Goal: Obtain resource: Obtain resource

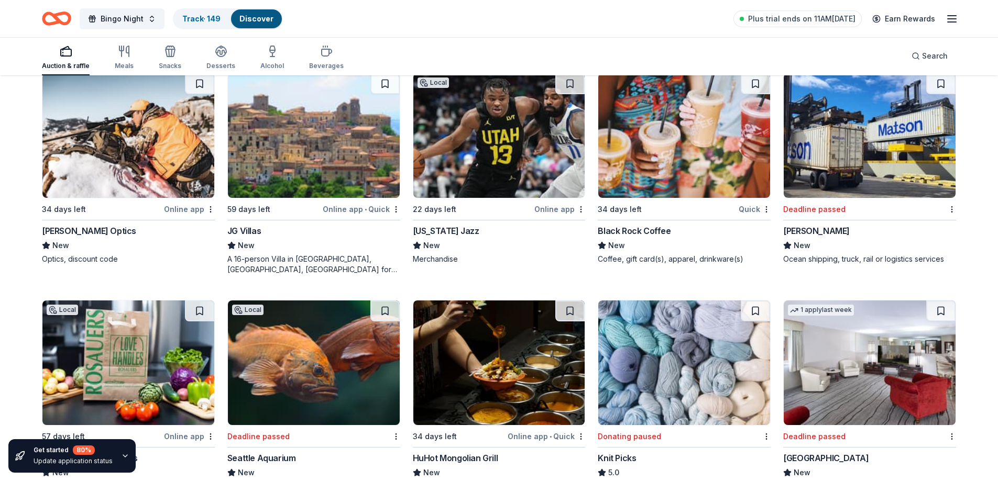
scroll to position [576, 0]
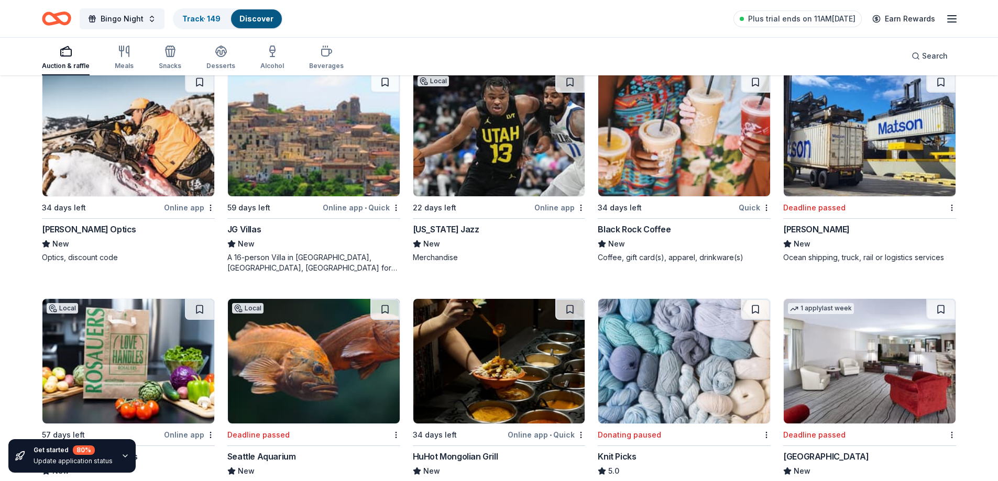
click at [875, 146] on img at bounding box center [869, 134] width 172 height 125
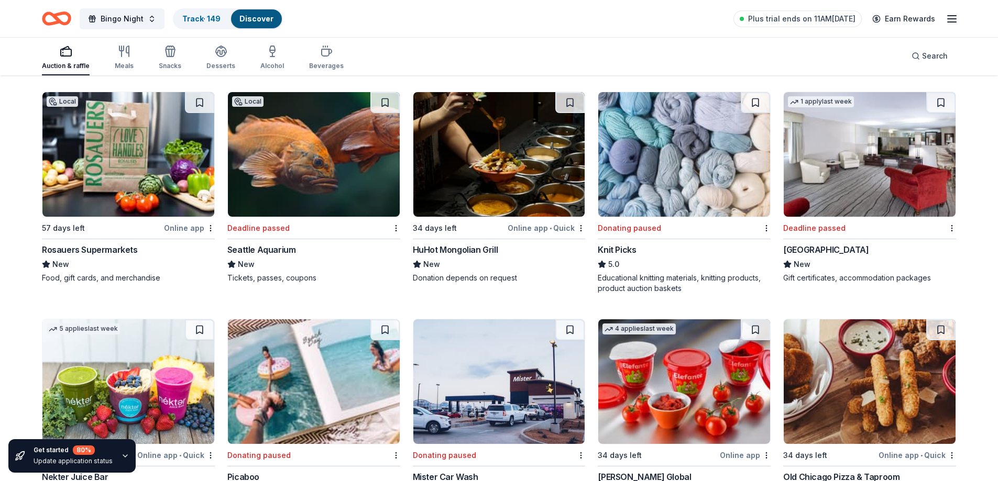
scroll to position [784, 0]
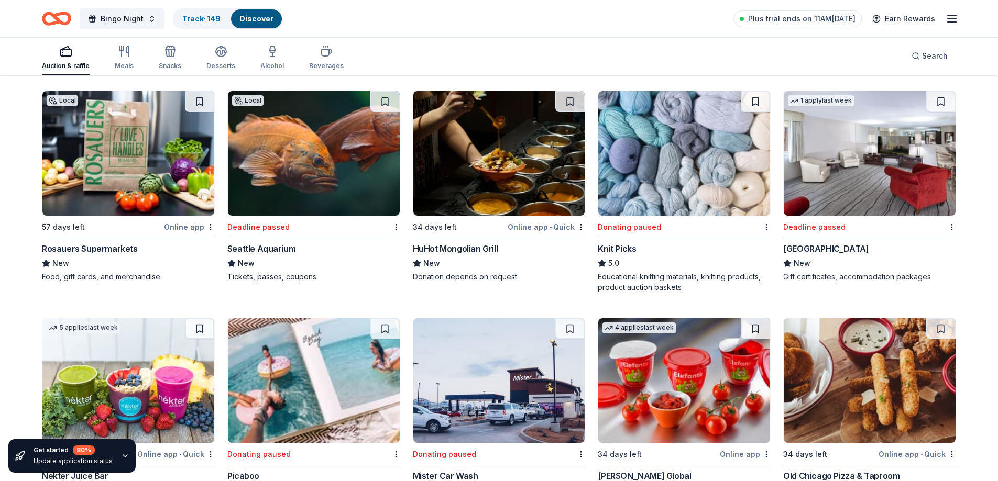
click at [645, 160] on img at bounding box center [684, 153] width 172 height 125
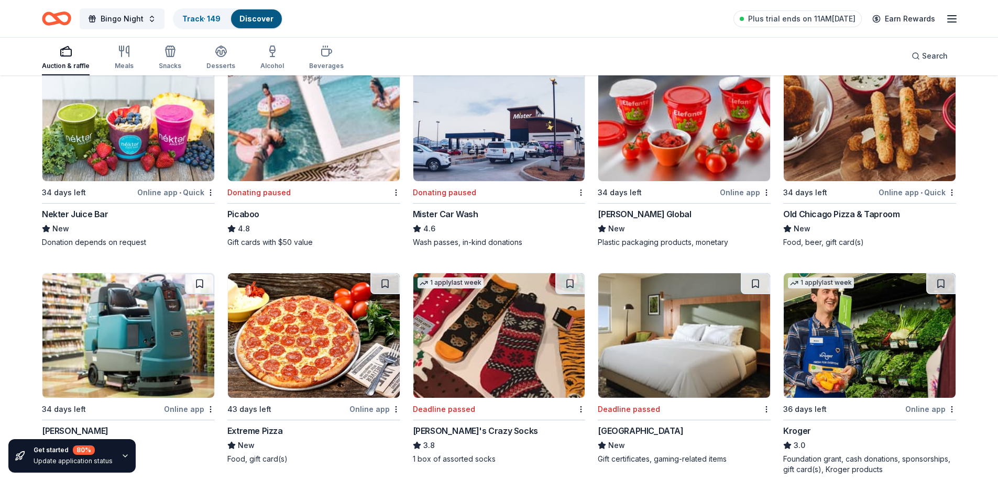
scroll to position [941, 0]
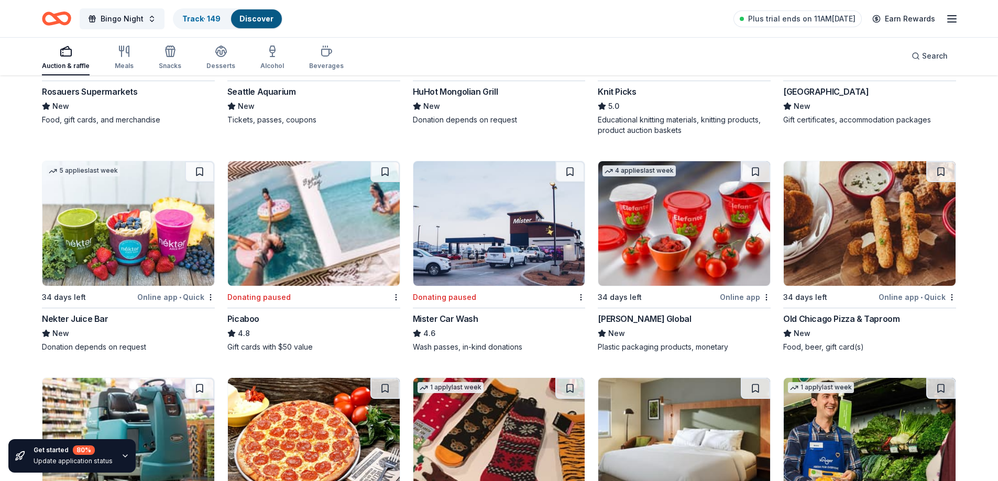
click at [493, 221] on img at bounding box center [499, 223] width 172 height 125
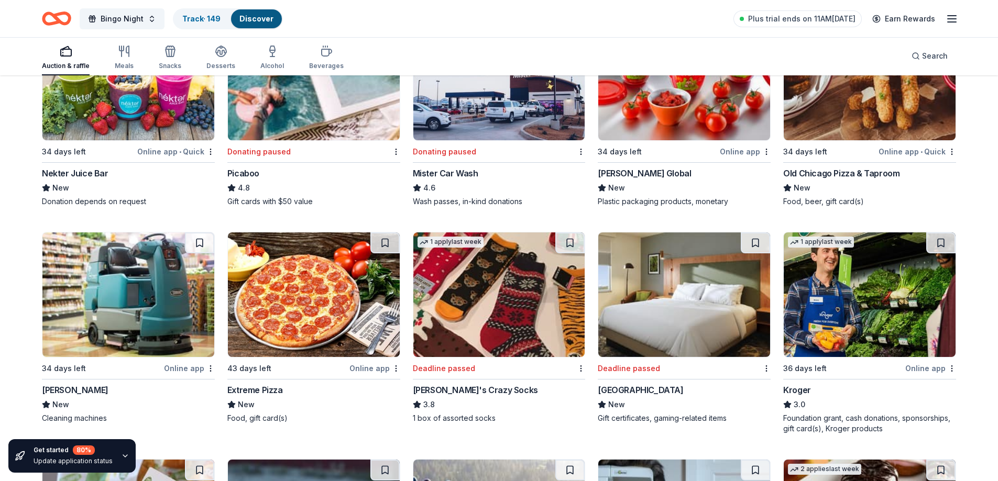
scroll to position [1150, 0]
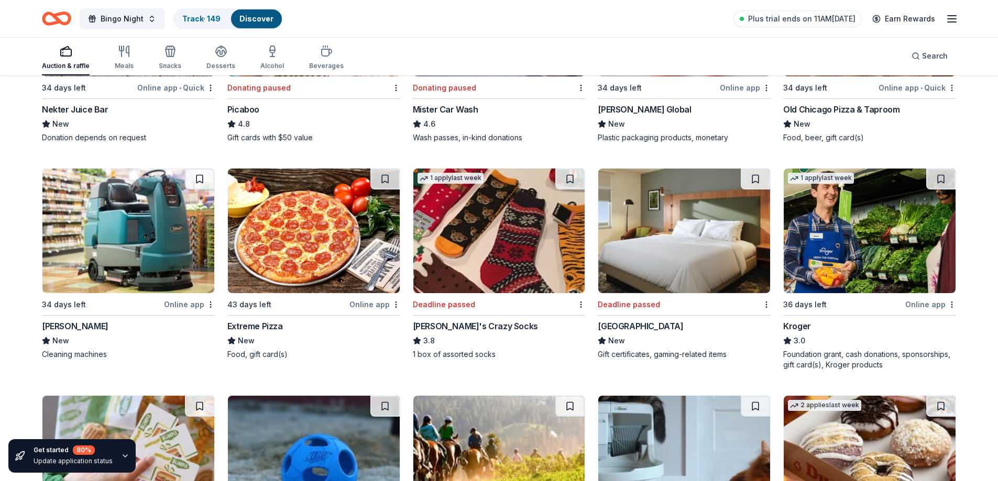
click at [508, 208] on img at bounding box center [499, 231] width 172 height 125
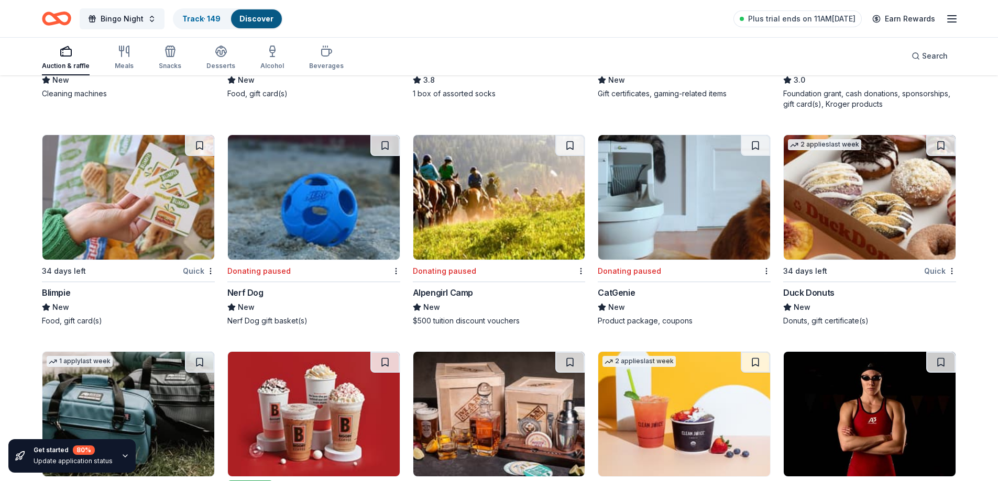
scroll to position [1412, 0]
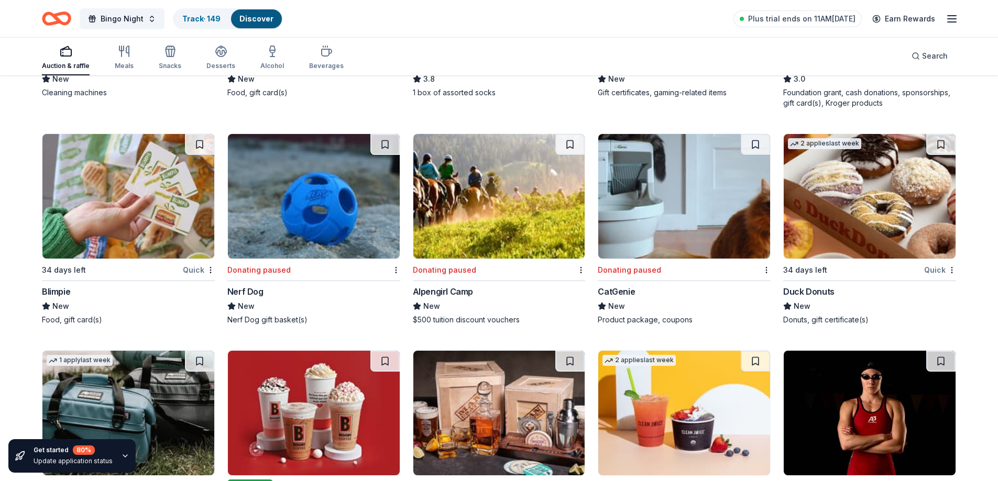
drag, startPoint x: 318, startPoint y: 191, endPoint x: 297, endPoint y: 211, distance: 29.3
click at [297, 211] on img at bounding box center [314, 196] width 172 height 125
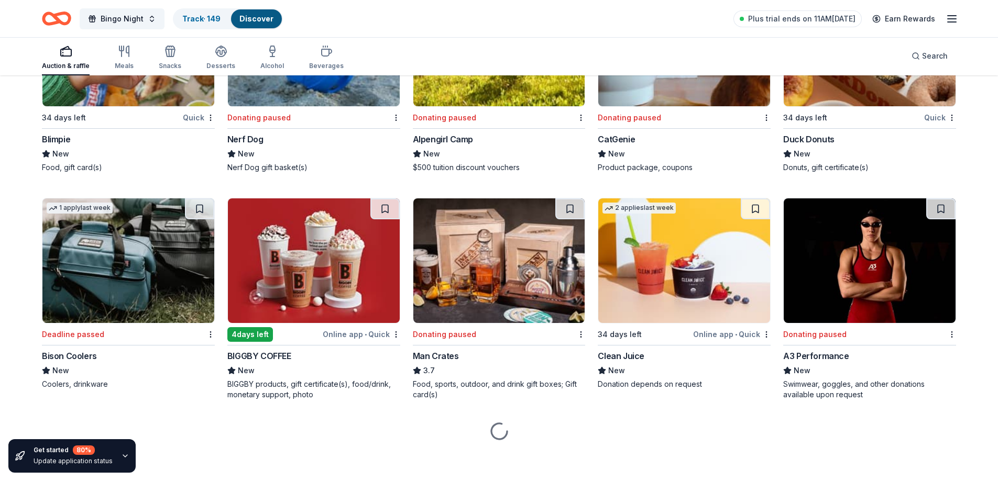
scroll to position [1567, 0]
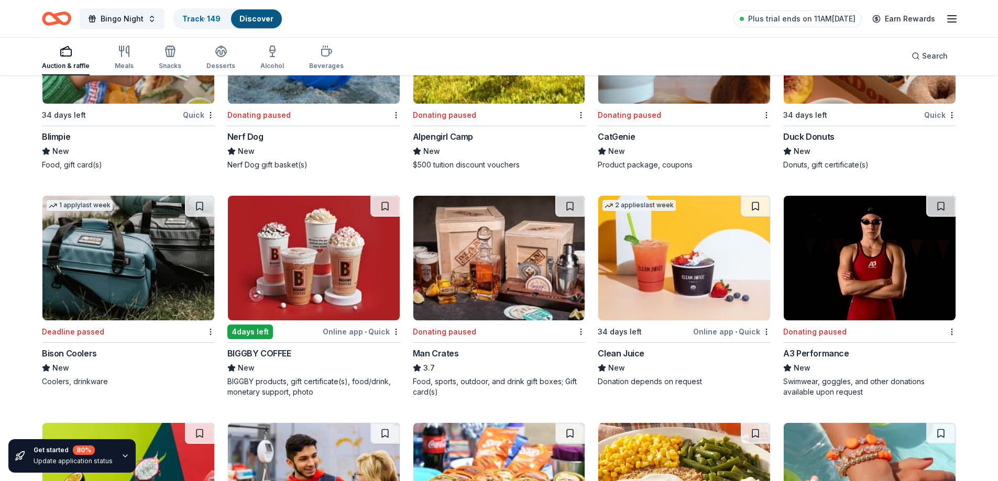
click at [116, 249] on img at bounding box center [128, 258] width 172 height 125
click at [491, 245] on img at bounding box center [499, 258] width 172 height 125
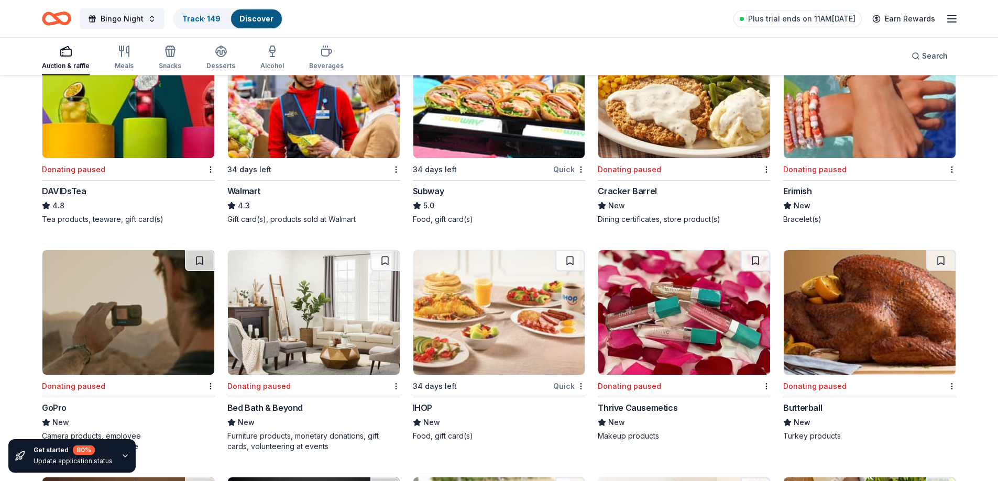
scroll to position [2091, 0]
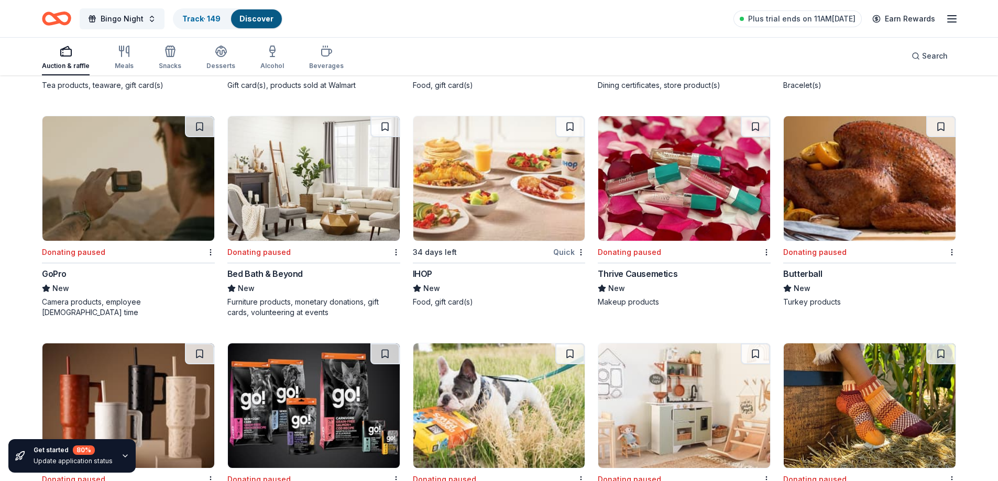
click at [182, 191] on img at bounding box center [128, 178] width 172 height 125
click at [328, 175] on img at bounding box center [314, 178] width 172 height 125
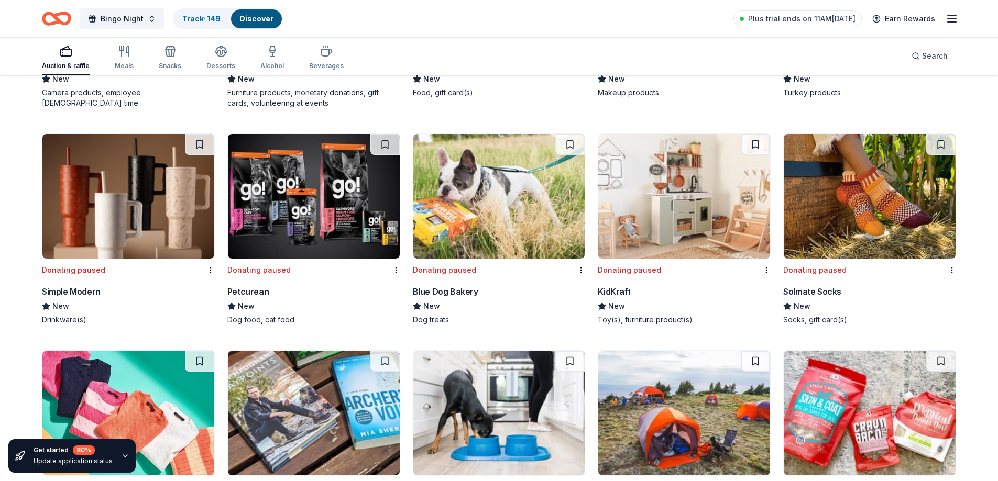
click at [149, 197] on img at bounding box center [128, 196] width 172 height 125
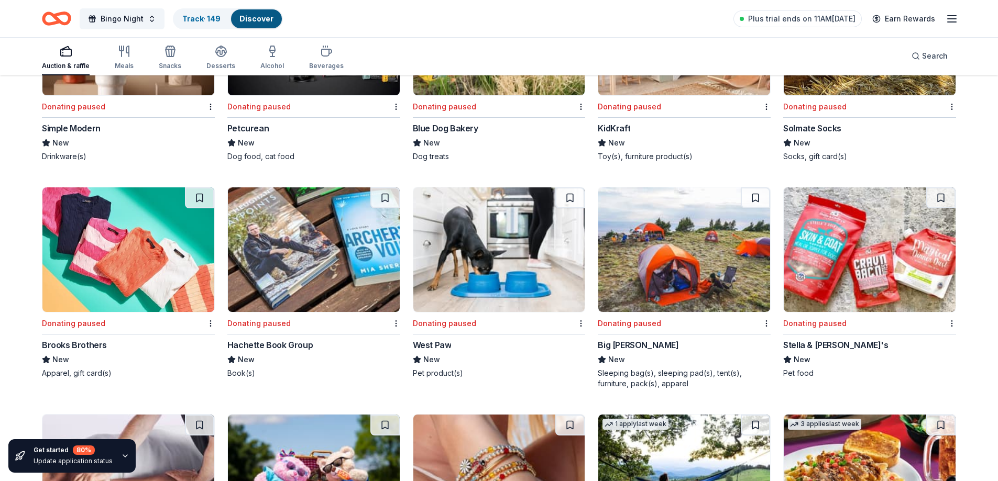
scroll to position [2510, 0]
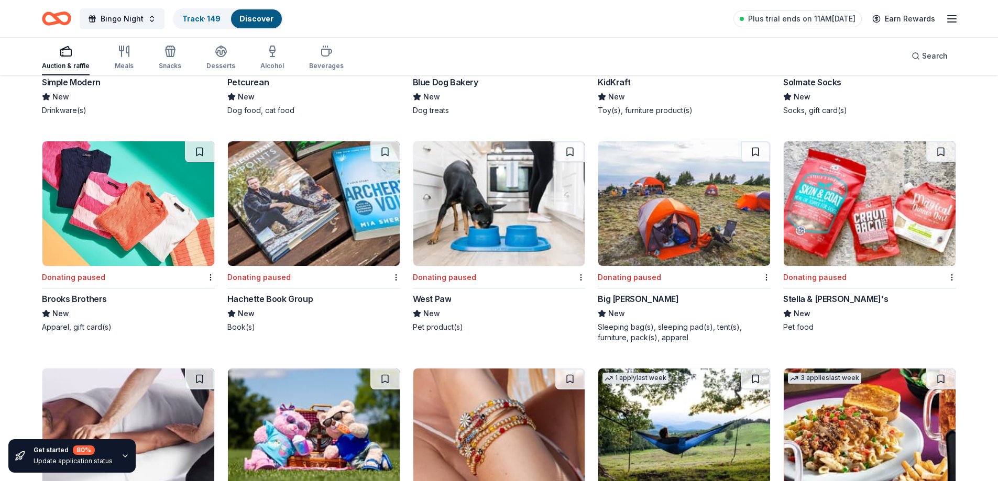
click at [312, 216] on img at bounding box center [314, 203] width 172 height 125
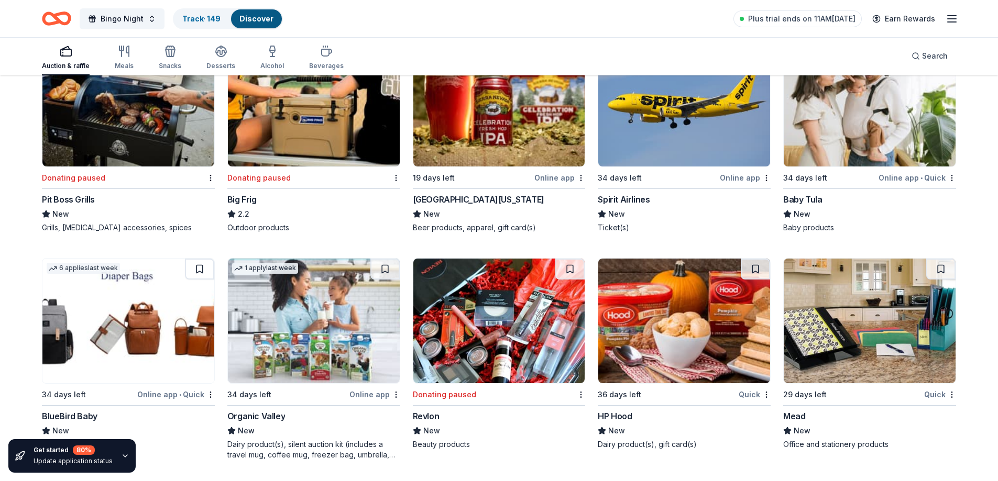
scroll to position [3270, 0]
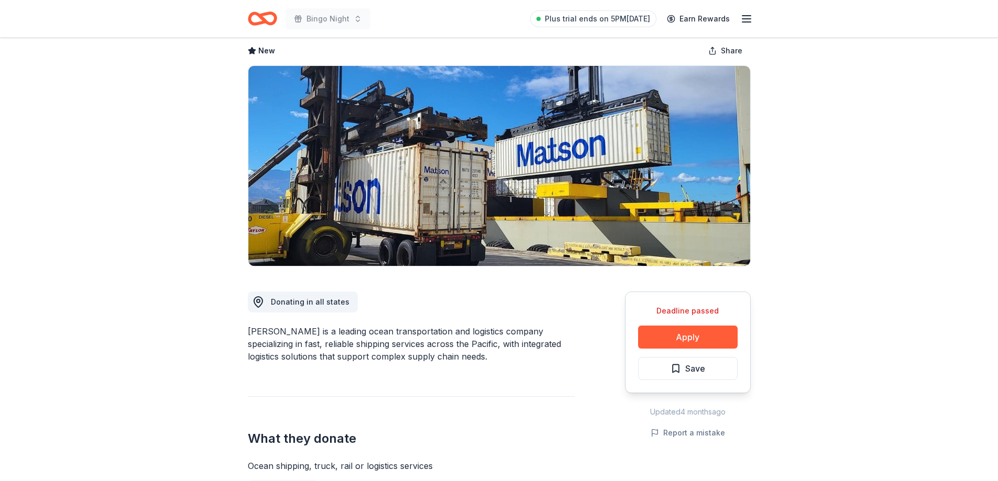
scroll to position [52, 0]
click at [687, 336] on button "Apply" at bounding box center [687, 336] width 99 height 23
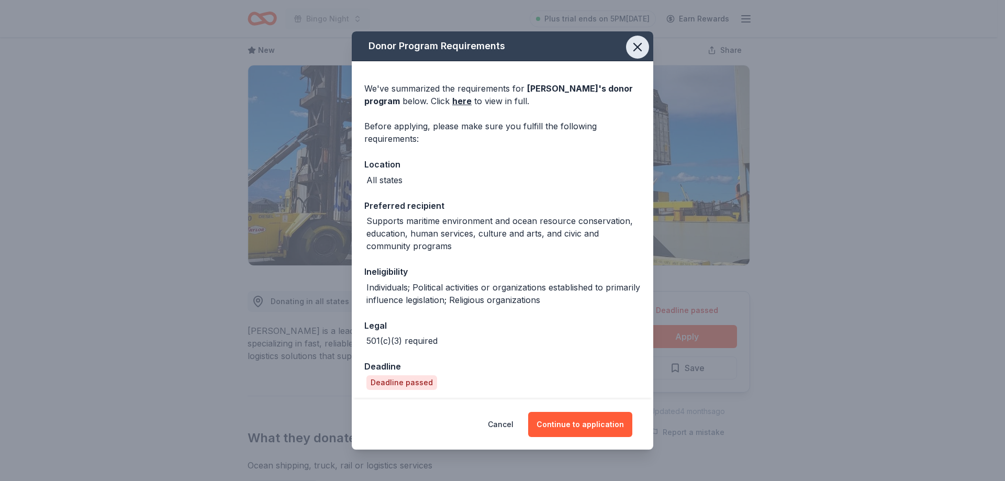
click at [633, 46] on icon "button" at bounding box center [637, 47] width 15 height 15
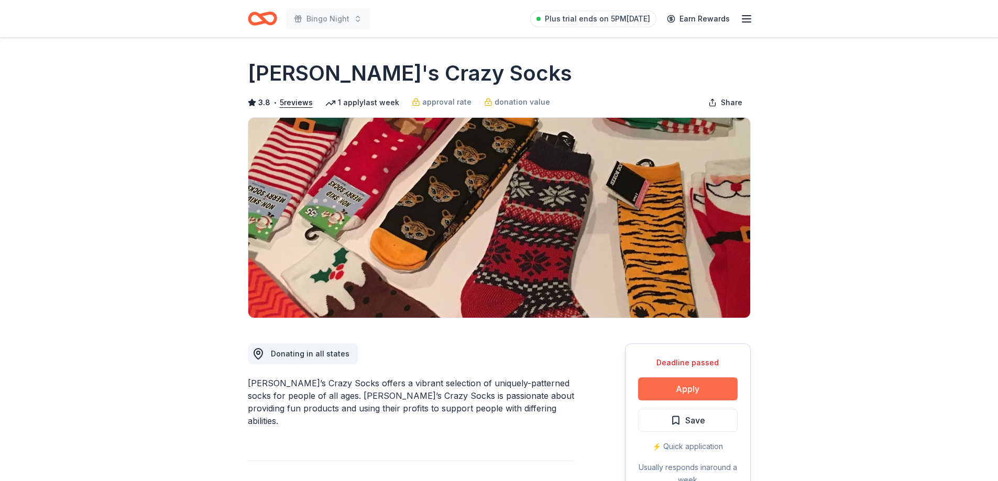
click at [667, 388] on button "Apply" at bounding box center [687, 389] width 99 height 23
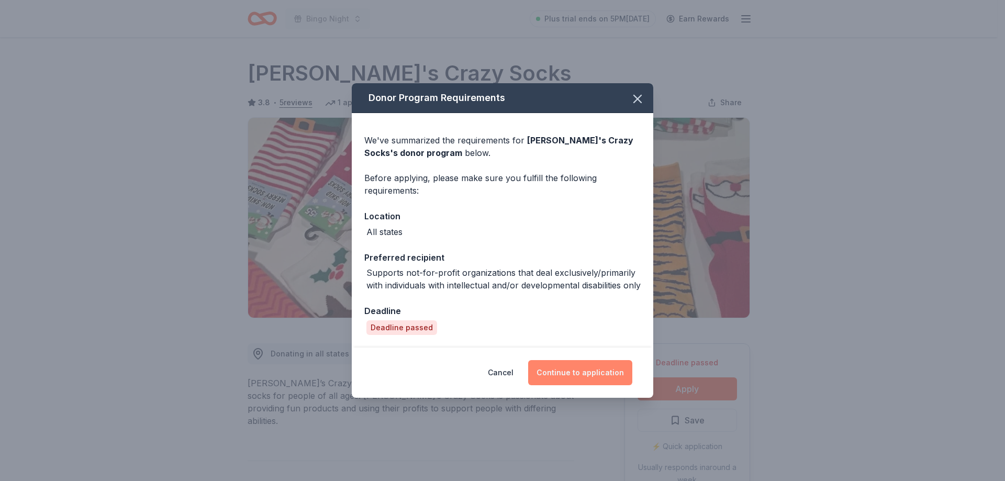
click at [596, 381] on button "Continue to application" at bounding box center [580, 372] width 104 height 25
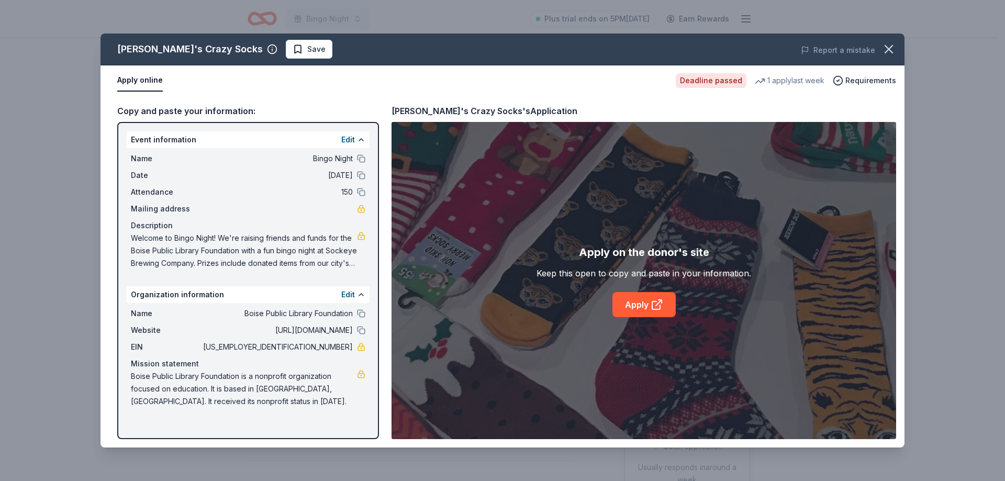
click at [638, 318] on div "Apply on the donor's site Keep this open to copy and paste in your information.…" at bounding box center [644, 280] width 505 height 317
click at [638, 310] on link "Apply" at bounding box center [644, 304] width 63 height 25
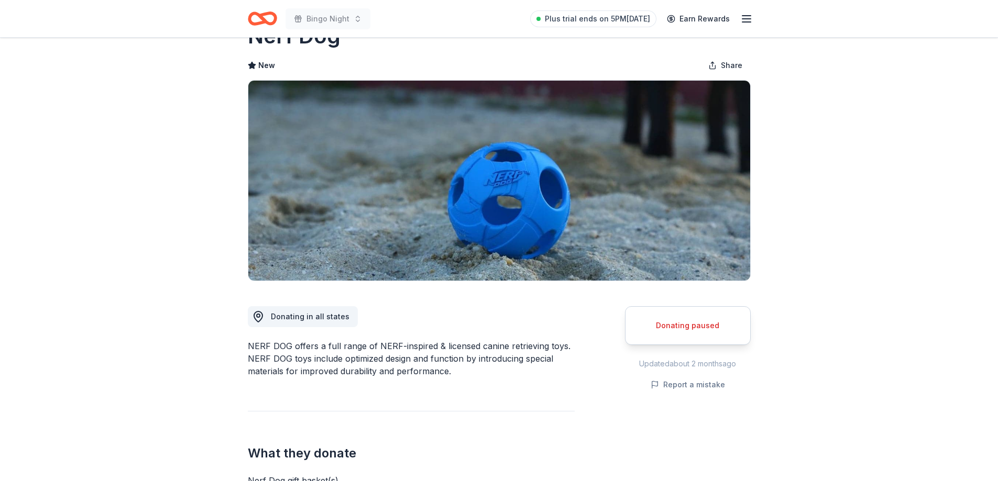
scroll to position [52, 0]
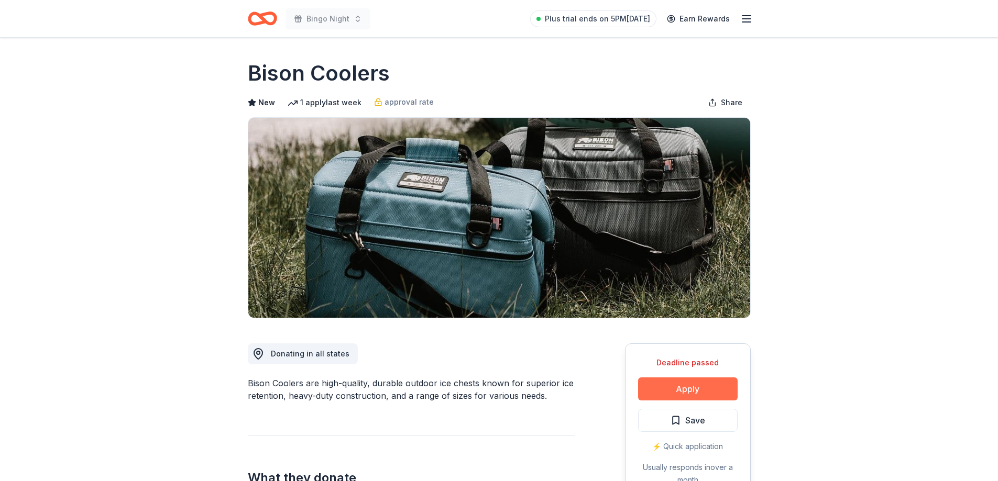
click at [673, 388] on button "Apply" at bounding box center [687, 389] width 99 height 23
